Goal: Task Accomplishment & Management: Manage account settings

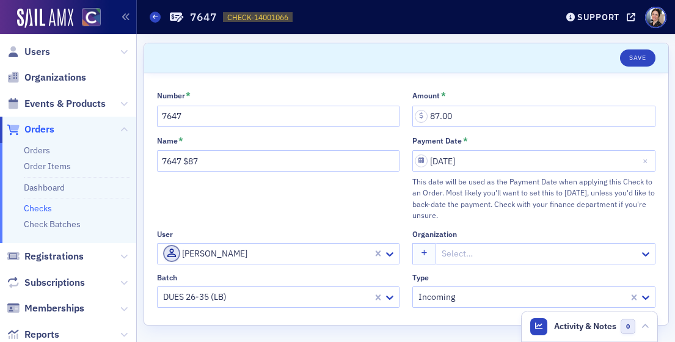
scroll to position [2, 0]
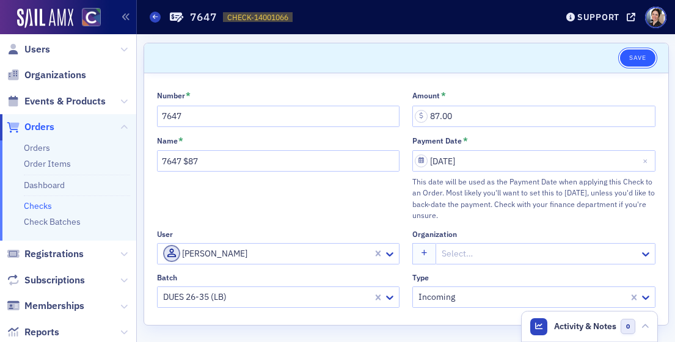
click at [643, 52] on button "Save" at bounding box center [637, 57] width 35 height 17
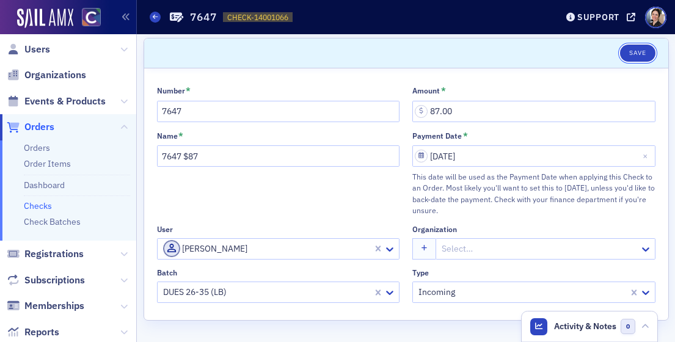
drag, startPoint x: 634, startPoint y: 48, endPoint x: 619, endPoint y: 53, distance: 16.0
click at [634, 48] on button "Save" at bounding box center [637, 53] width 35 height 17
click at [43, 203] on link "Checks" at bounding box center [38, 205] width 28 height 11
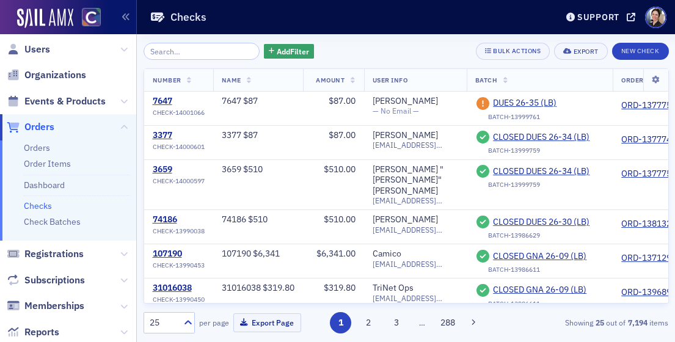
click at [36, 202] on link "Checks" at bounding box center [38, 205] width 28 height 11
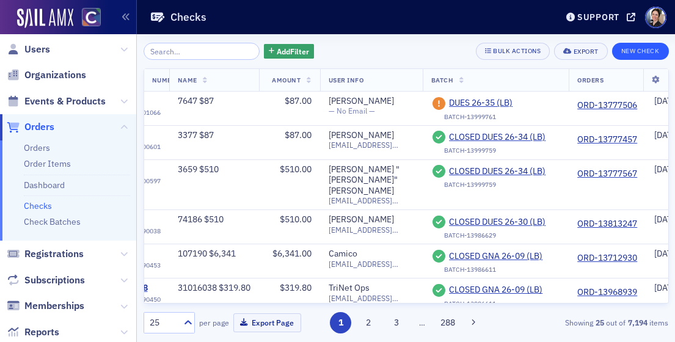
scroll to position [0, 37]
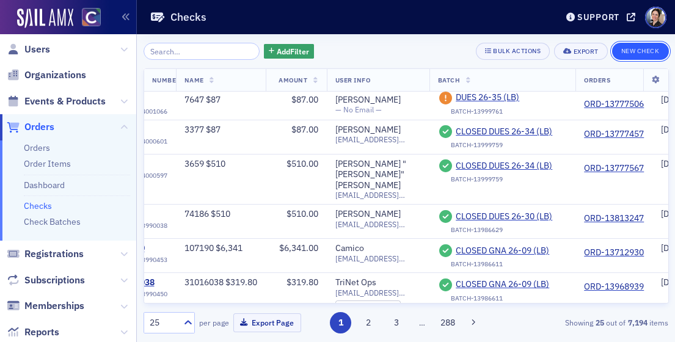
click at [648, 48] on button "New Check" at bounding box center [640, 51] width 57 height 17
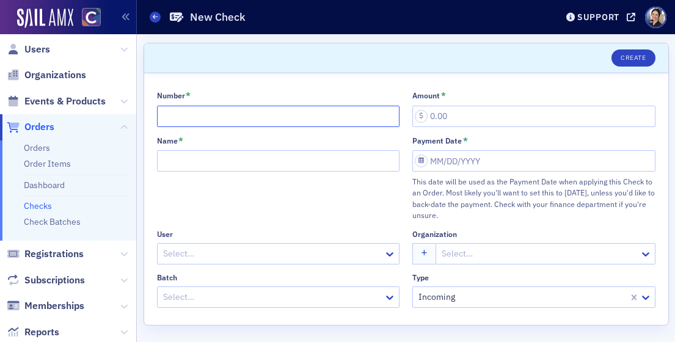
click at [243, 118] on input "Number *" at bounding box center [278, 116] width 243 height 21
type input "5258"
type input "6,429.00"
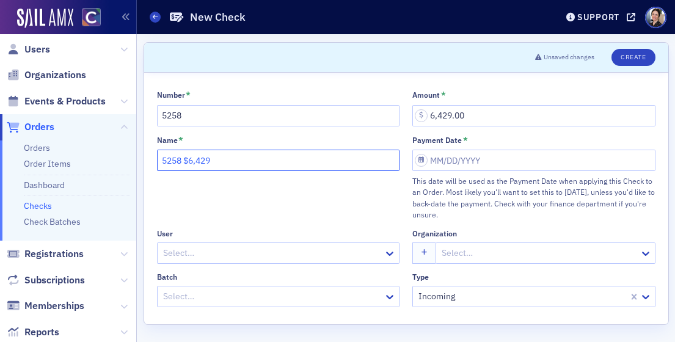
type input "5258 $6,429"
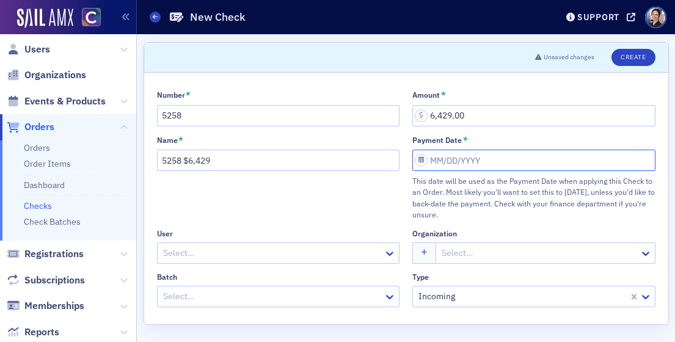
select select "7"
select select "2025"
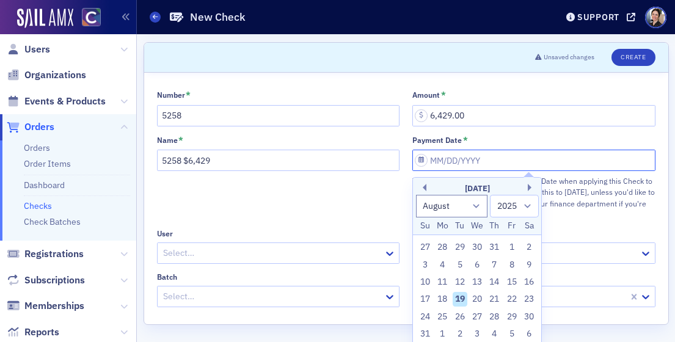
scroll to position [5, 0]
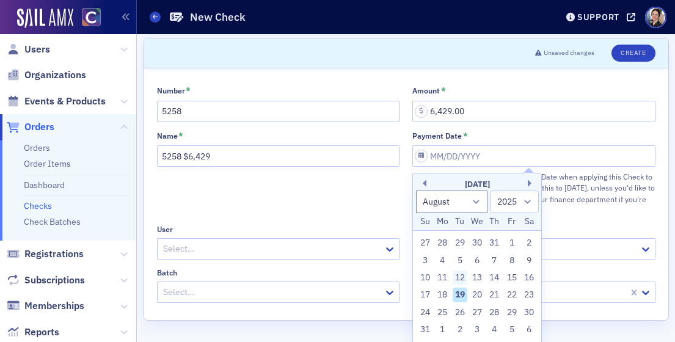
click at [462, 275] on div "12" at bounding box center [460, 278] width 15 height 15
type input "08/12/2025"
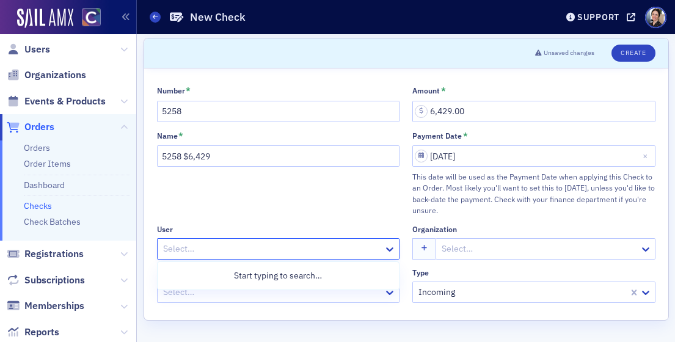
drag, startPoint x: 200, startPoint y: 251, endPoint x: 194, endPoint y: 258, distance: 9.5
click at [200, 251] on div at bounding box center [272, 248] width 221 height 15
click at [208, 250] on div at bounding box center [272, 248] width 221 height 15
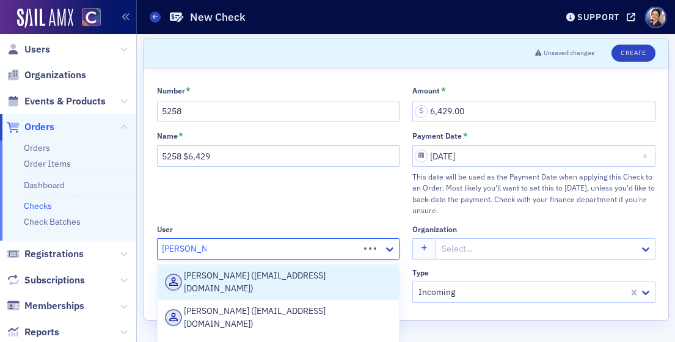
type input "karyn Gallen"
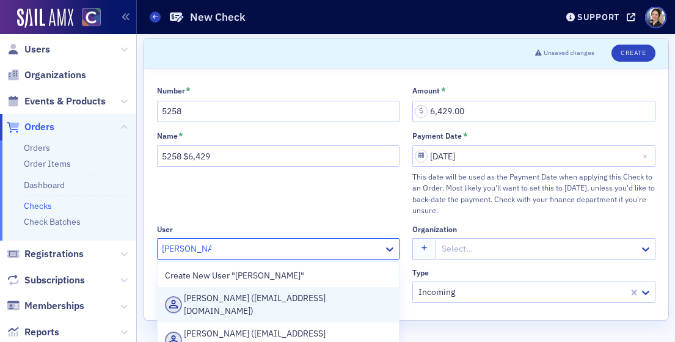
drag, startPoint x: 279, startPoint y: 299, endPoint x: 238, endPoint y: 303, distance: 40.5
click at [278, 298] on div "Karyn Gallen (kgallen@singerlewak.com)" at bounding box center [278, 305] width 227 height 26
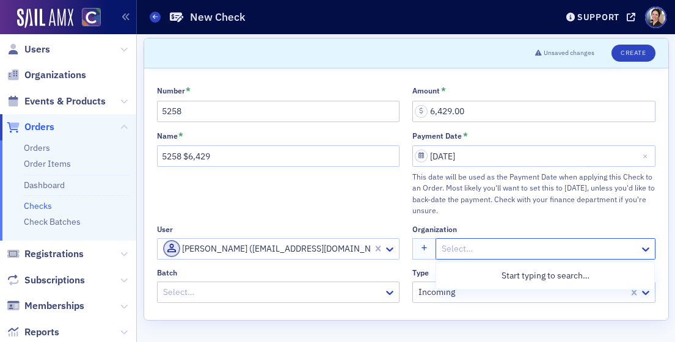
click at [464, 250] on div at bounding box center [539, 248] width 198 height 15
type input "singerlewak"
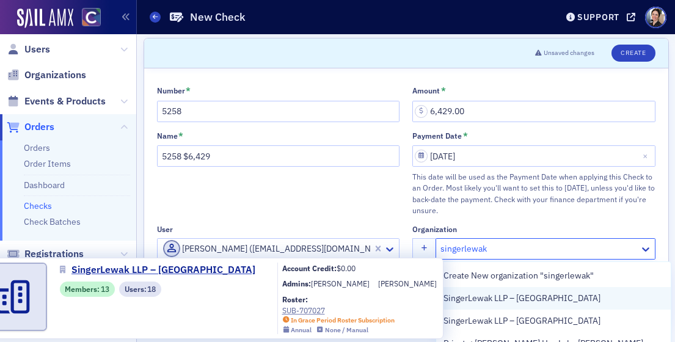
click at [527, 301] on span "SingerLewak LLP – Denver" at bounding box center [522, 298] width 157 height 13
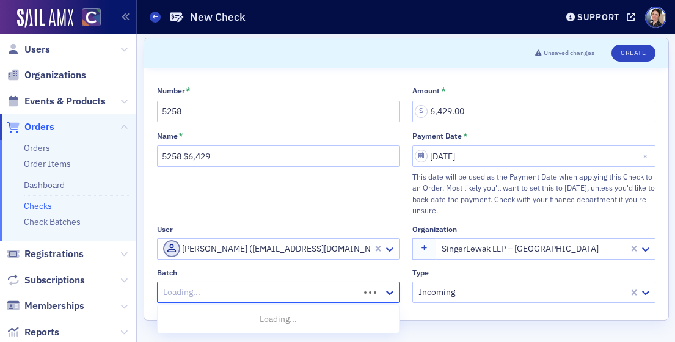
click at [206, 292] on div at bounding box center [260, 292] width 197 height 15
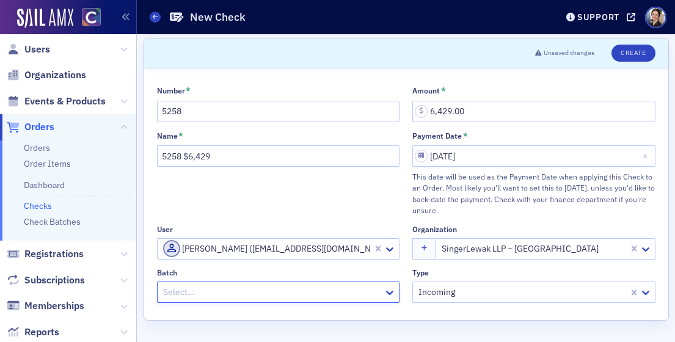
click at [201, 291] on div at bounding box center [272, 292] width 221 height 15
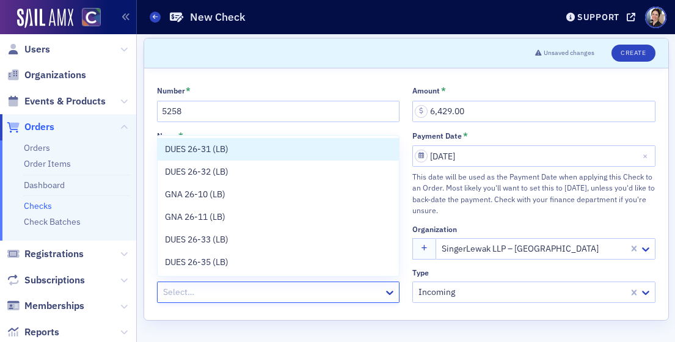
click at [183, 291] on div at bounding box center [272, 292] width 221 height 15
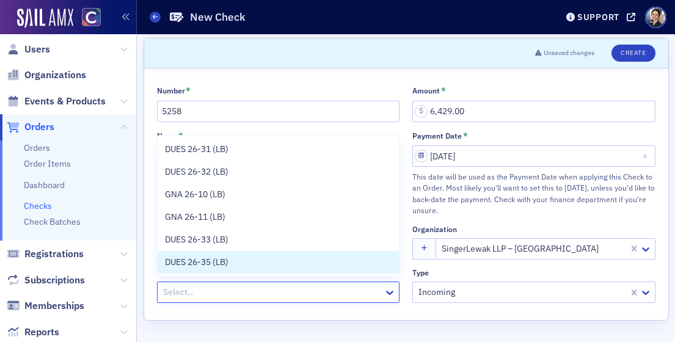
click at [196, 260] on span "DUES 26-35 (LB)" at bounding box center [197, 262] width 64 height 13
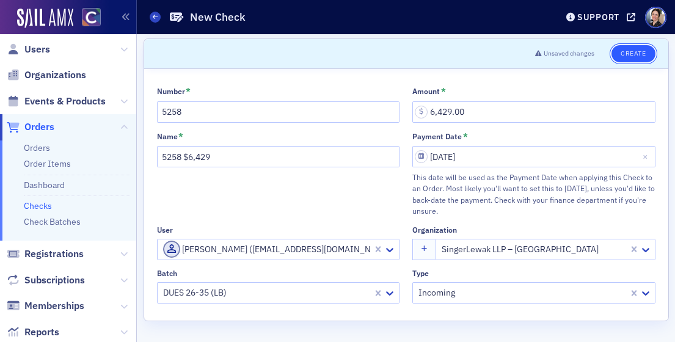
click at [638, 53] on button "Create" at bounding box center [633, 53] width 43 height 17
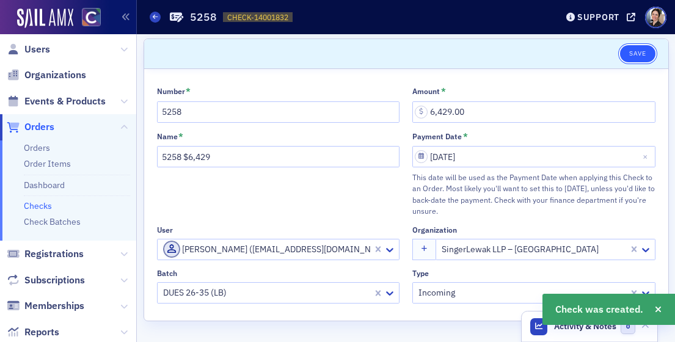
click at [639, 54] on button "Save" at bounding box center [637, 53] width 35 height 17
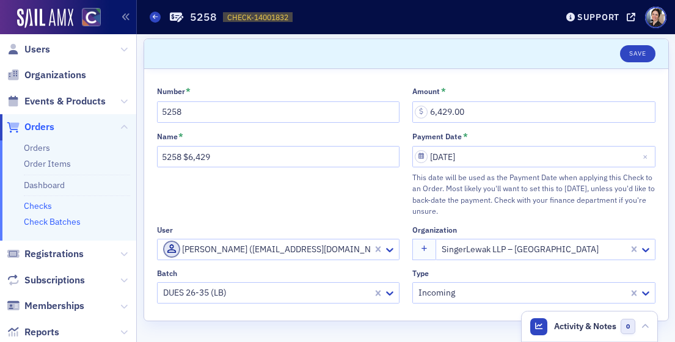
click at [61, 220] on link "Check Batches" at bounding box center [52, 221] width 57 height 11
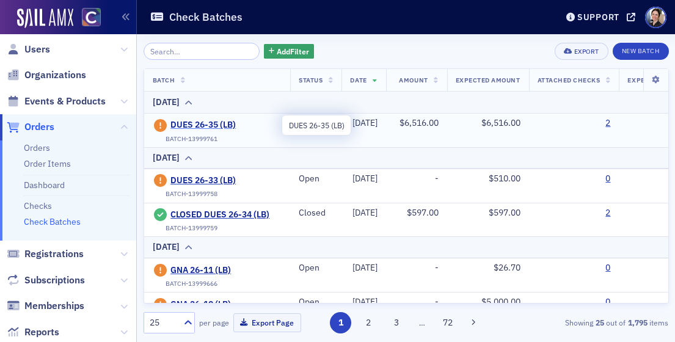
click at [209, 126] on span "DUES 26-35 (LB)" at bounding box center [225, 125] width 111 height 11
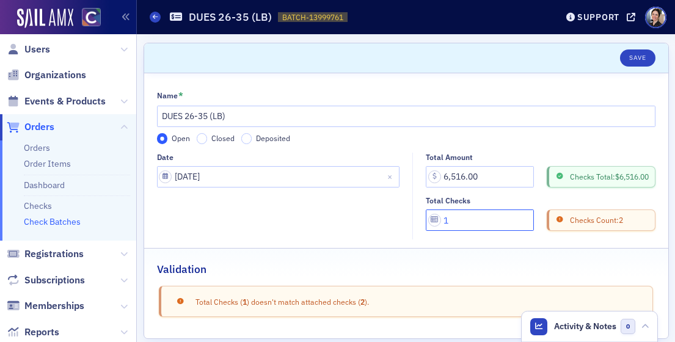
drag, startPoint x: 453, startPoint y: 222, endPoint x: 440, endPoint y: 221, distance: 12.8
click at [440, 221] on input "1" at bounding box center [480, 220] width 108 height 21
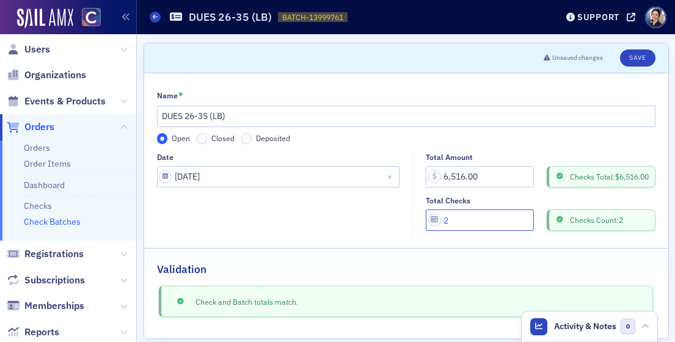
type input "2"
click at [48, 221] on link "Check Batches" at bounding box center [52, 221] width 57 height 11
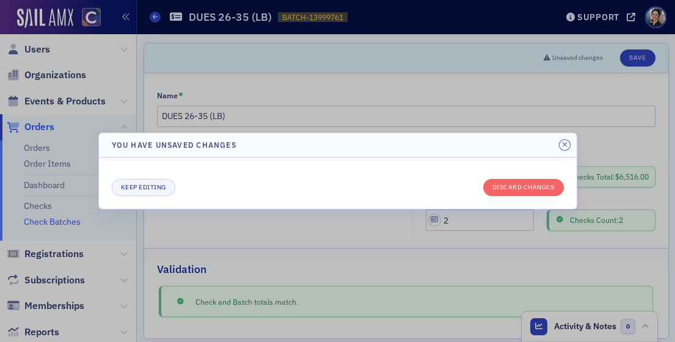
drag, startPoint x: 563, startPoint y: 145, endPoint x: 530, endPoint y: 153, distance: 34.7
click at [563, 145] on icon "button" at bounding box center [564, 144] width 5 height 7
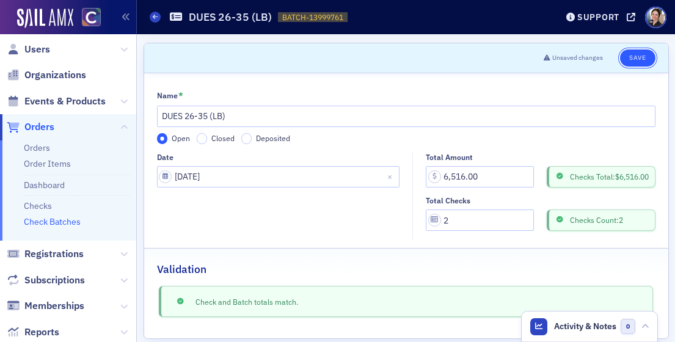
click at [638, 57] on button "Save" at bounding box center [637, 57] width 35 height 17
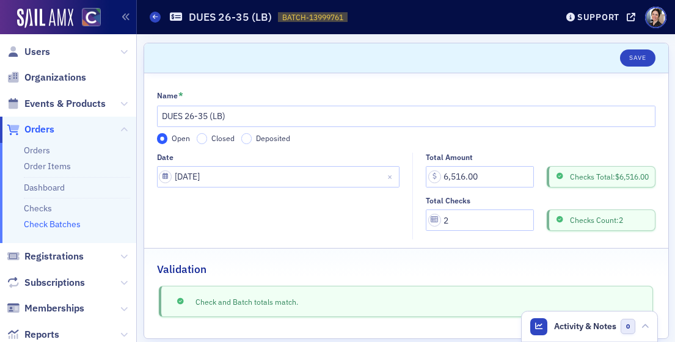
click at [37, 225] on link "Check Batches" at bounding box center [52, 224] width 57 height 11
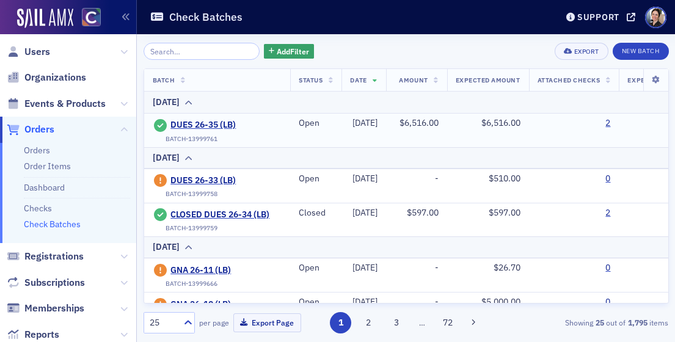
click at [611, 122] on div "2" at bounding box center [574, 123] width 73 height 11
click at [610, 124] on link "2" at bounding box center [607, 123] width 5 height 11
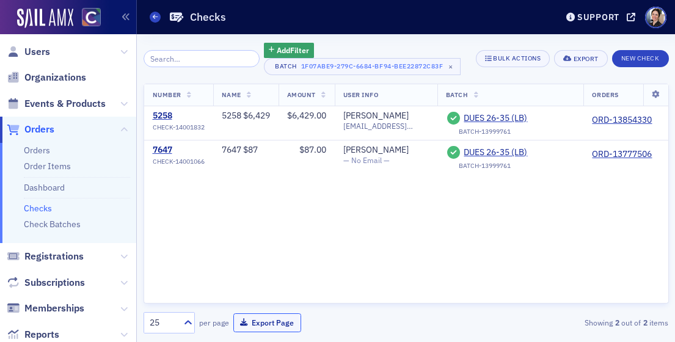
drag, startPoint x: 258, startPoint y: 320, endPoint x: 236, endPoint y: 303, distance: 27.9
click at [258, 320] on button "Export Page" at bounding box center [267, 322] width 68 height 19
